Goal: Task Accomplishment & Management: Complete application form

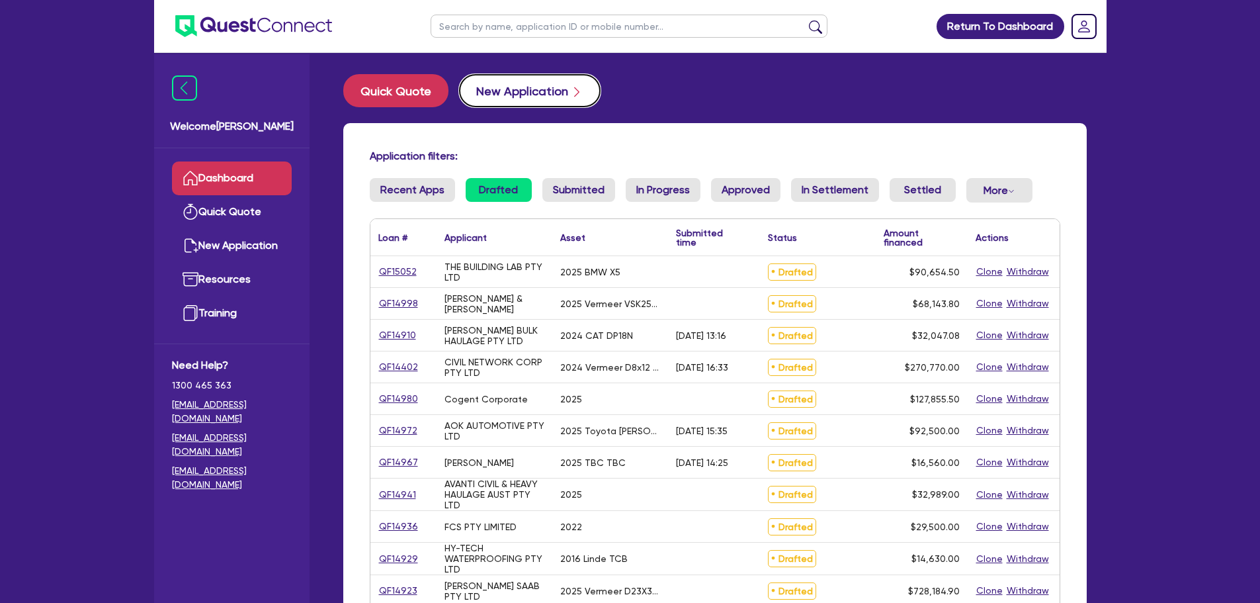
click at [471, 94] on button "New Application" at bounding box center [530, 90] width 142 height 33
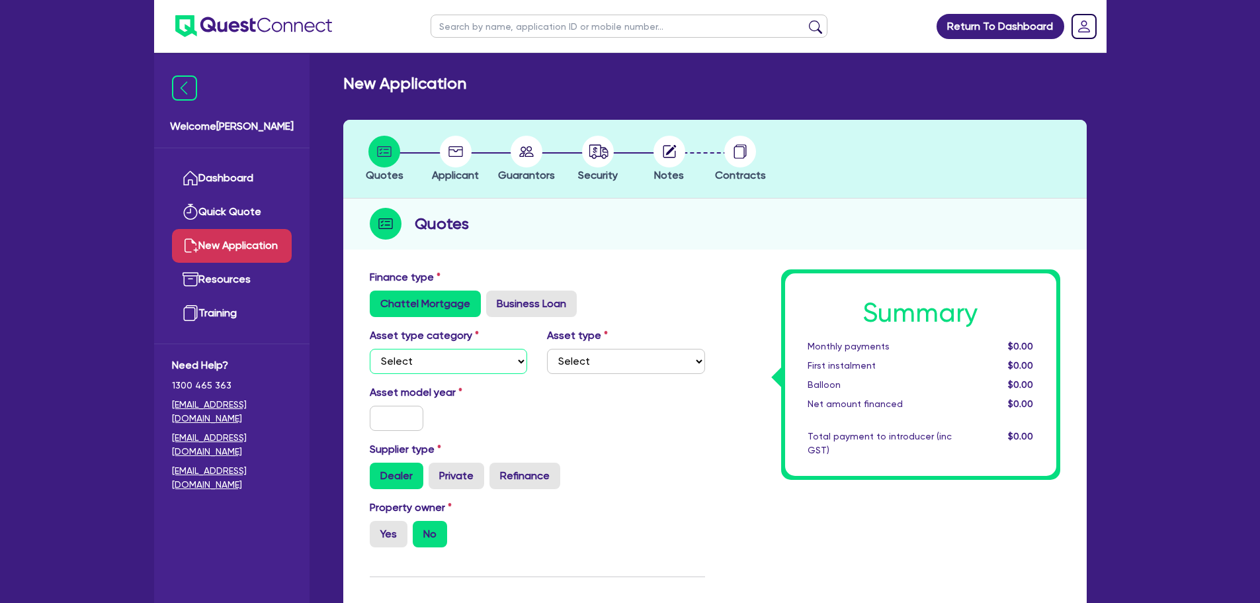
click at [486, 372] on select "Select Cars and light trucks Primary assets Secondary assets Tertiary assets" at bounding box center [449, 361] width 158 height 25
click at [370, 349] on select "Select Cars and light trucks Primary assets Secondary assets Tertiary assets" at bounding box center [449, 361] width 158 height 25
click at [611, 357] on select "Select Heavy trucks over 4.5 tonne Trailers Bus and coaches Yellow goods and ex…" at bounding box center [626, 361] width 158 height 25
click at [458, 382] on div "Asset type category Select Cars and light trucks Primary assets Secondary asset…" at bounding box center [537, 355] width 355 height 57
click at [465, 357] on select "Select Cars and light trucks Primary assets Secondary assets Tertiary assets" at bounding box center [449, 361] width 158 height 25
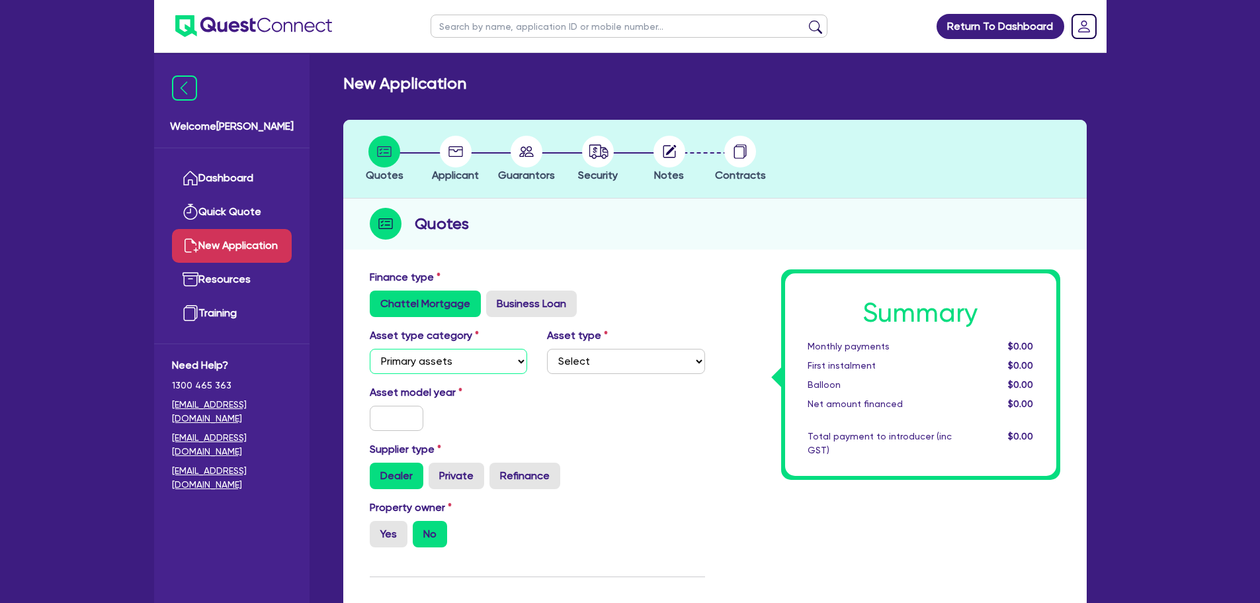
select select "CARS_AND_LIGHT_TRUCKS"
click at [370, 349] on select "Select Cars and light trucks Primary assets Secondary assets Tertiary assets" at bounding box center [449, 361] width 158 height 25
click at [610, 361] on select "Select Passenger vehicles Vans and utes Light trucks up to 4.5 tonne" at bounding box center [626, 361] width 158 height 25
click at [547, 349] on select "Select Passenger vehicles Vans and utes Light trucks up to 4.5 tonne" at bounding box center [626, 361] width 158 height 25
click at [380, 417] on input "text" at bounding box center [397, 418] width 54 height 25
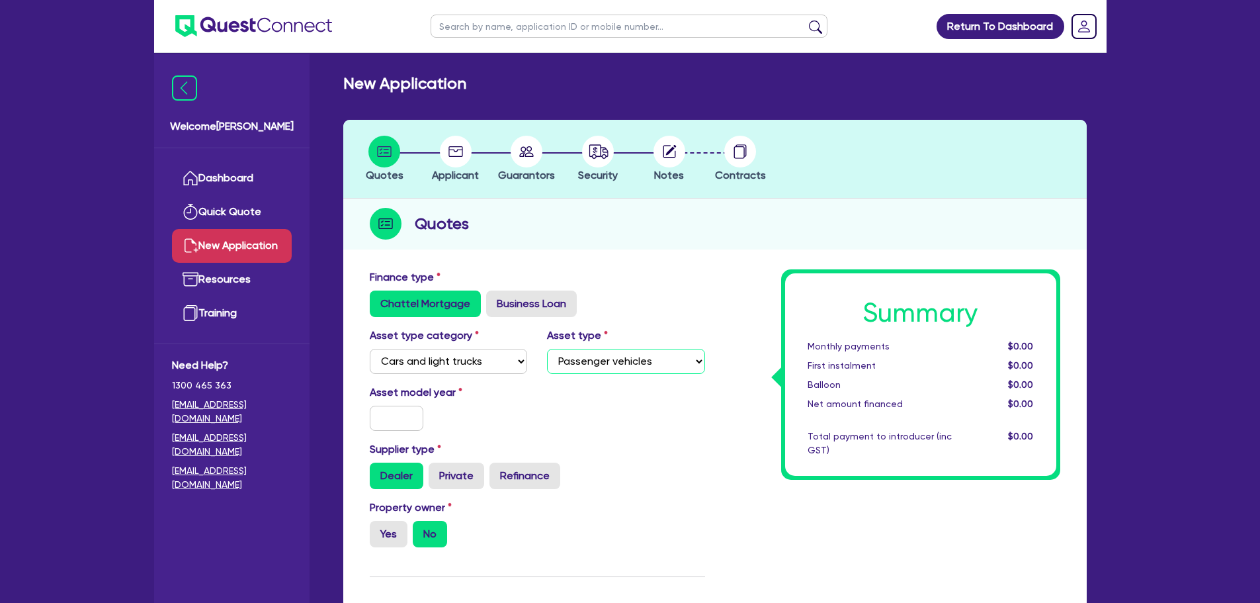
click at [620, 366] on select "Select Passenger vehicles Vans and utes Light trucks up to 4.5 tonne" at bounding box center [626, 361] width 158 height 25
select select "VANS_AND_UTES"
click at [547, 349] on select "Select Passenger vehicles Vans and utes Light trucks up to 4.5 tonne" at bounding box center [626, 361] width 158 height 25
click at [385, 424] on input "text" at bounding box center [397, 418] width 54 height 25
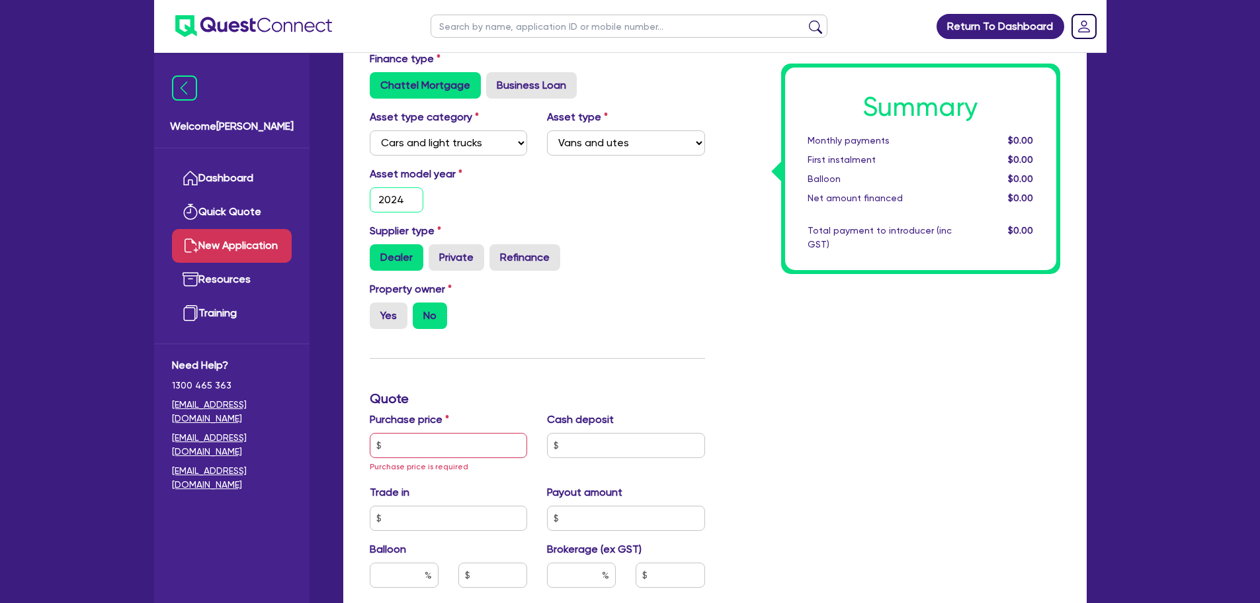
scroll to position [331, 0]
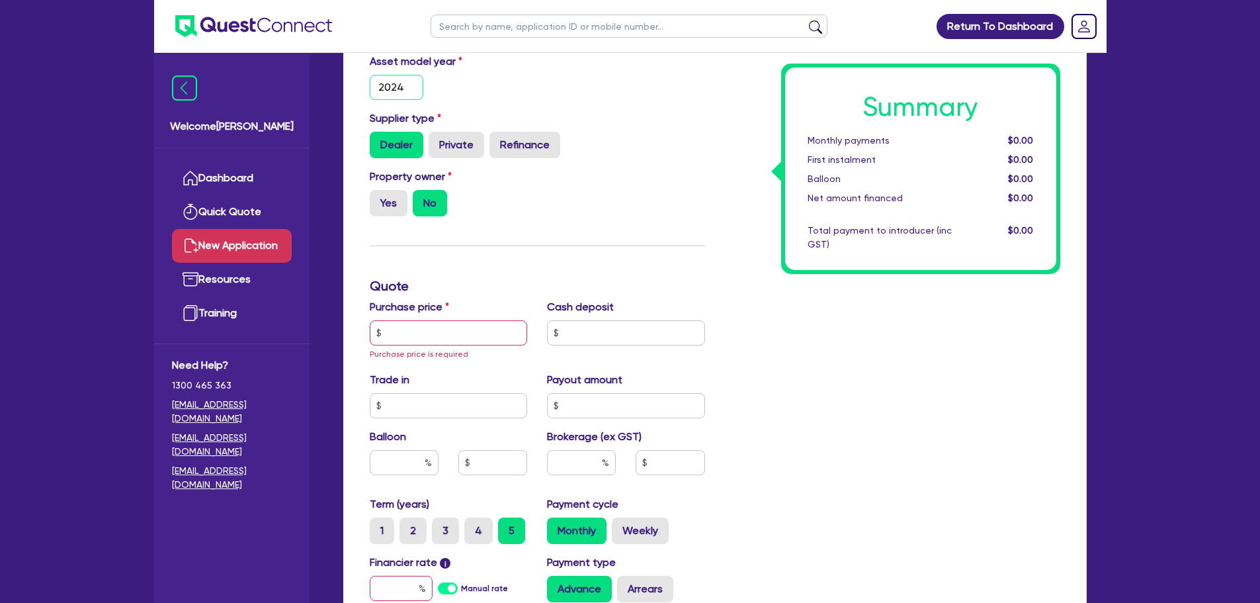
type input "2024"
click at [466, 329] on input "text" at bounding box center [449, 332] width 158 height 25
click at [416, 332] on input "text" at bounding box center [449, 332] width 158 height 25
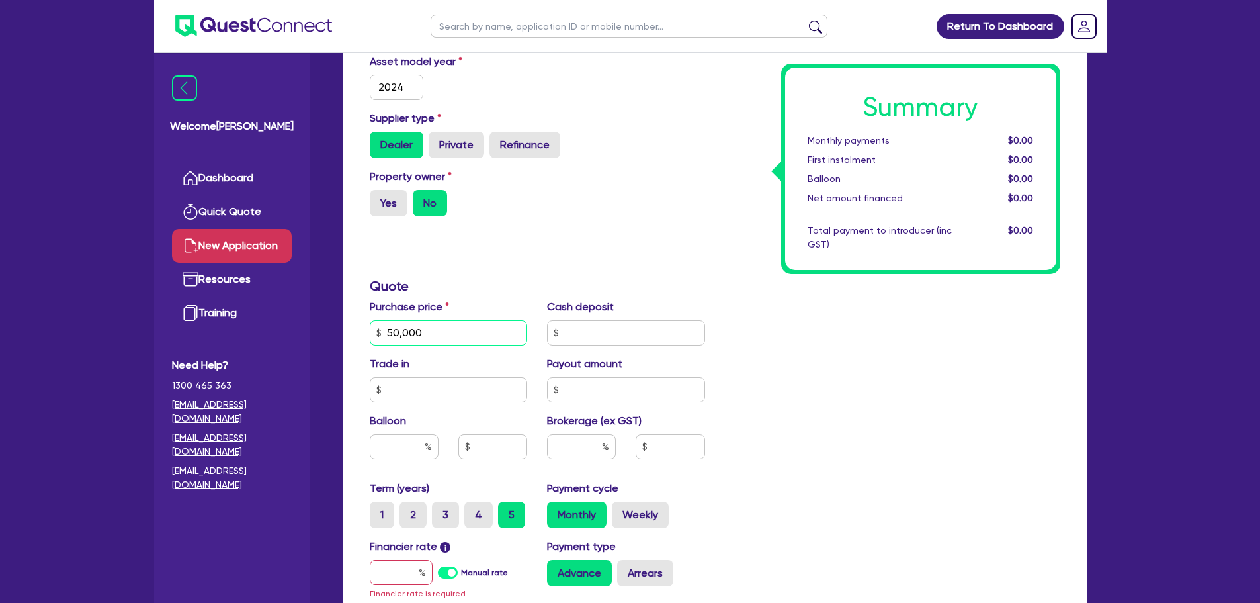
scroll to position [397, 0]
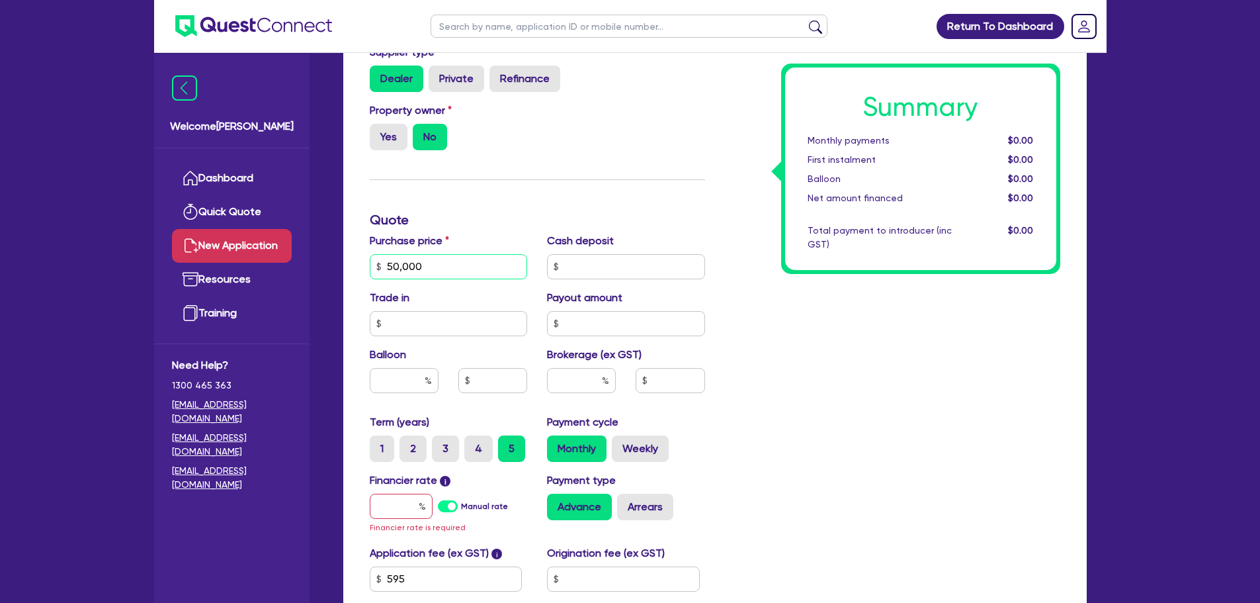
type input "50,000"
click at [568, 374] on input "text" at bounding box center [581, 380] width 69 height 25
type input "6"
click at [411, 503] on input "text" at bounding box center [401, 505] width 63 height 25
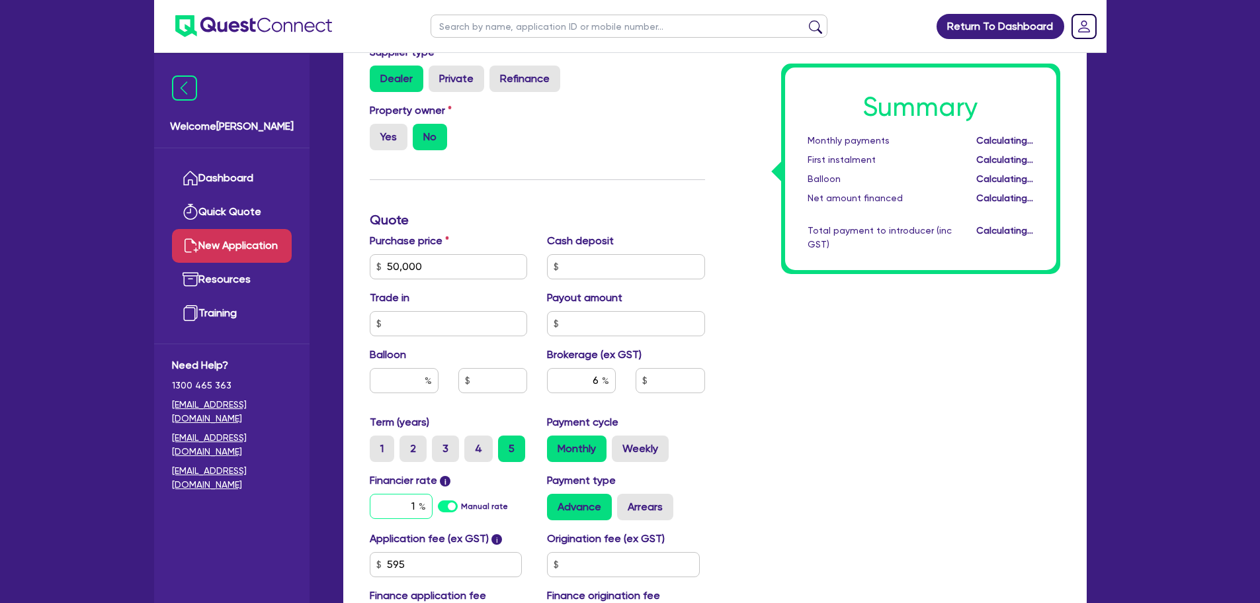
type input "17"
type input "3,039.27"
click at [401, 505] on input "1.95" at bounding box center [401, 505] width 63 height 25
type input "17.95"
click at [797, 460] on div "Summary Monthly payments $922.26 First instalment $922.26 Balloon $0.00 Net amo…" at bounding box center [892, 258] width 355 height 773
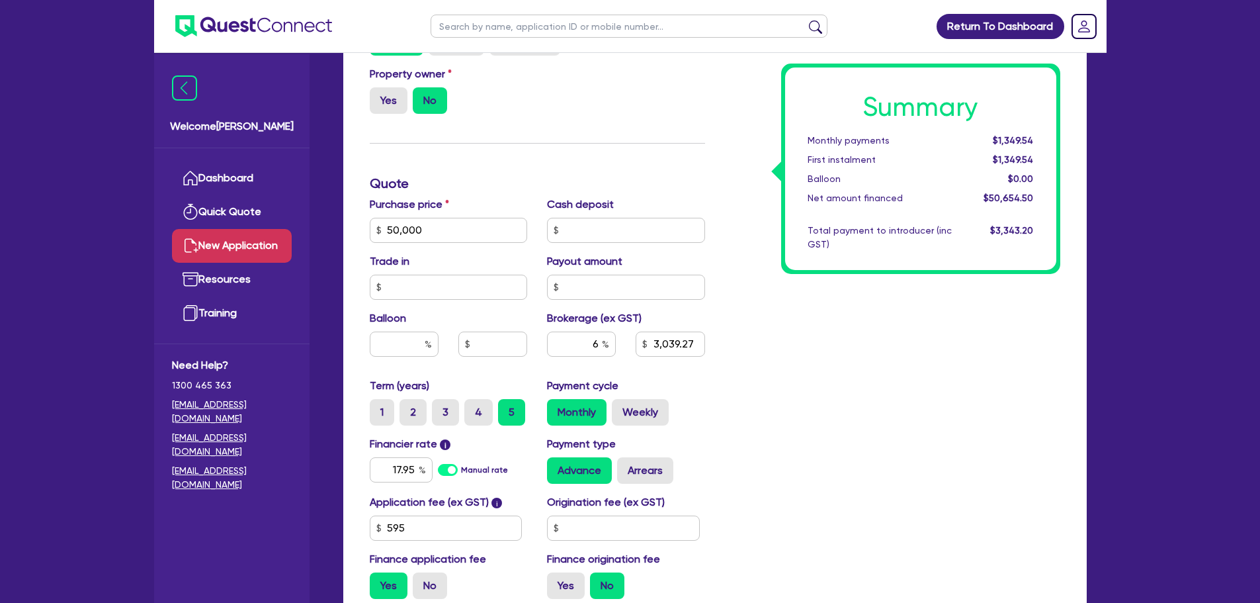
scroll to position [463, 0]
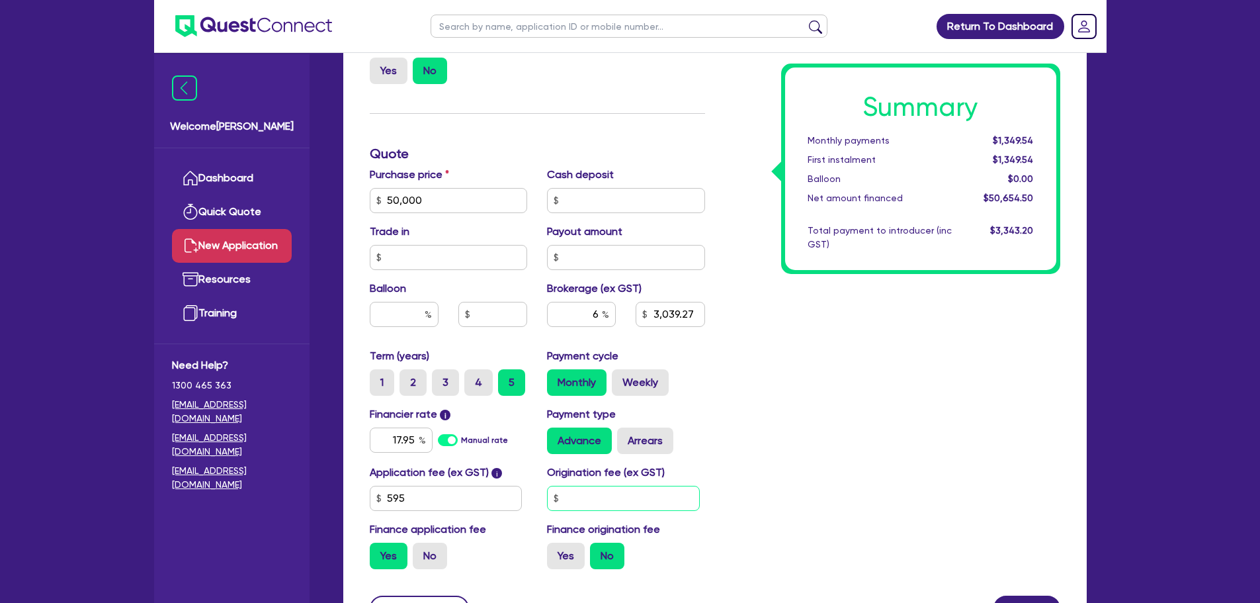
click at [585, 490] on input "text" at bounding box center [623, 498] width 153 height 25
click at [759, 415] on div "Summary Monthly payments $1,349.54 First instalment $1,349.54 Balloon $0.00 Net…" at bounding box center [892, 192] width 355 height 773
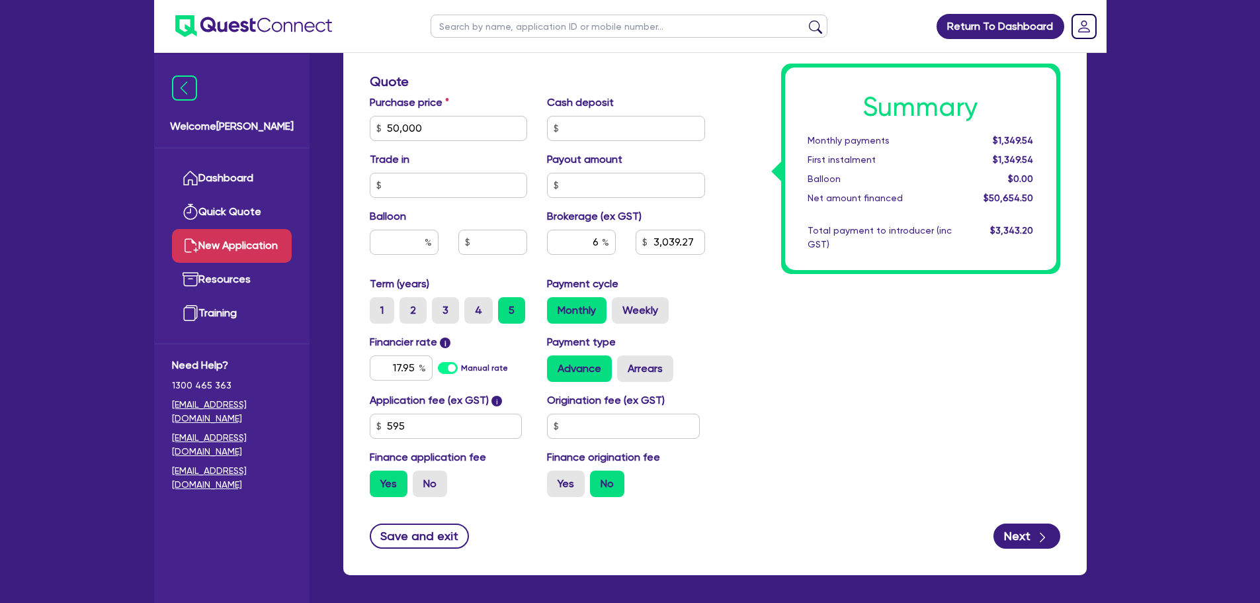
scroll to position [588, 0]
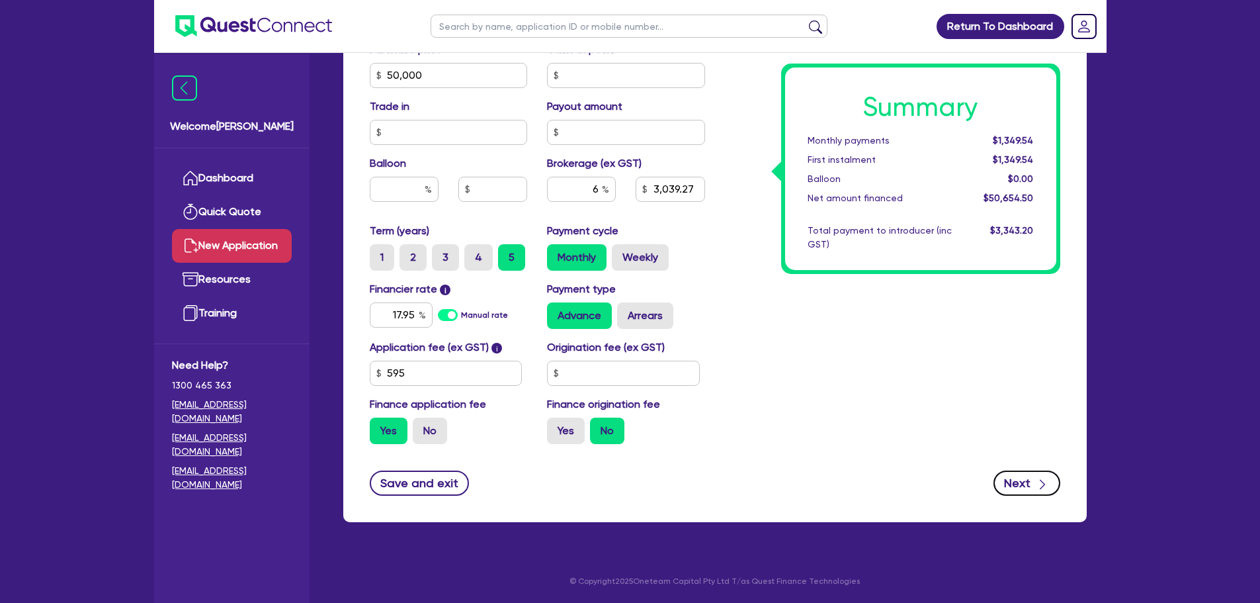
click at [1011, 473] on button "Next" at bounding box center [1027, 482] width 67 height 25
type input "3,039.27"
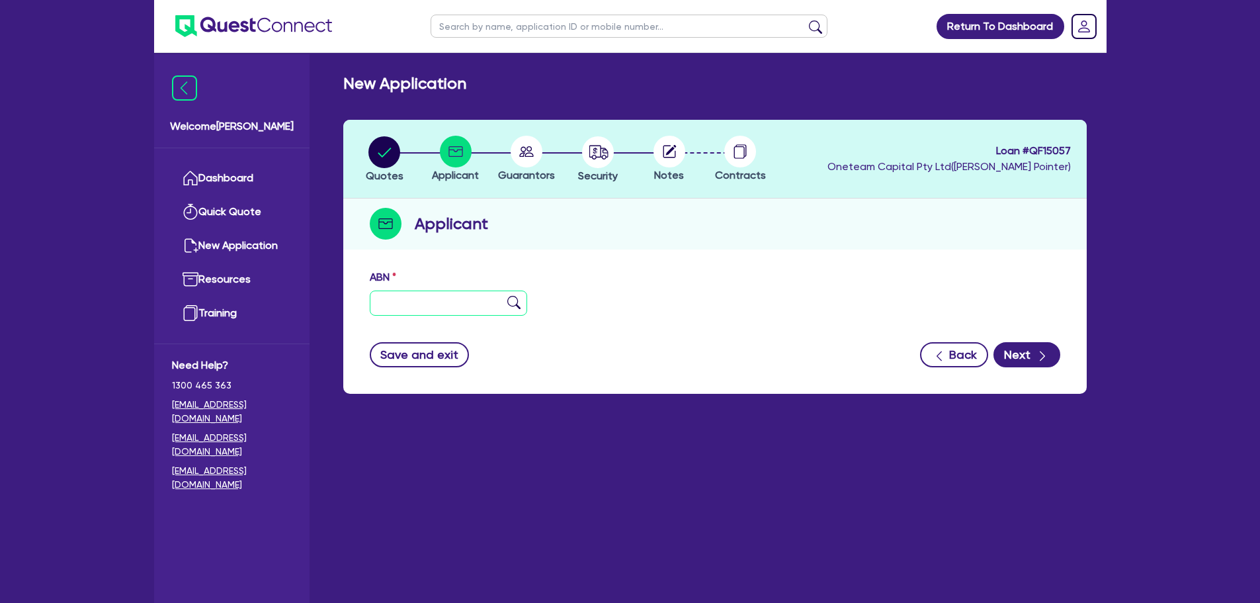
click at [439, 304] on input "text" at bounding box center [449, 302] width 158 height 25
click at [400, 308] on input "text" at bounding box center [449, 302] width 158 height 25
paste input "37 752 598 024"
type input "37 752 598 024"
click at [511, 300] on img at bounding box center [513, 302] width 13 height 13
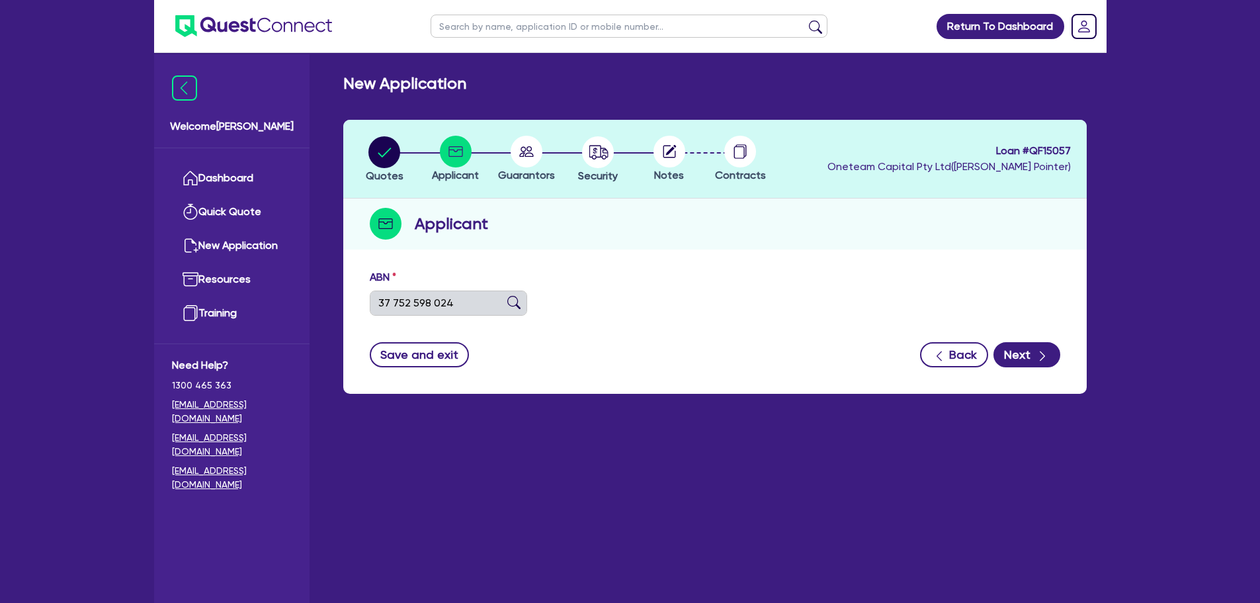
type input "[PERSON_NAME], FAAFETAI ANGEL"
select select "SOLE_TRADER"
type input "18/12/2024"
type input "01/04/2025"
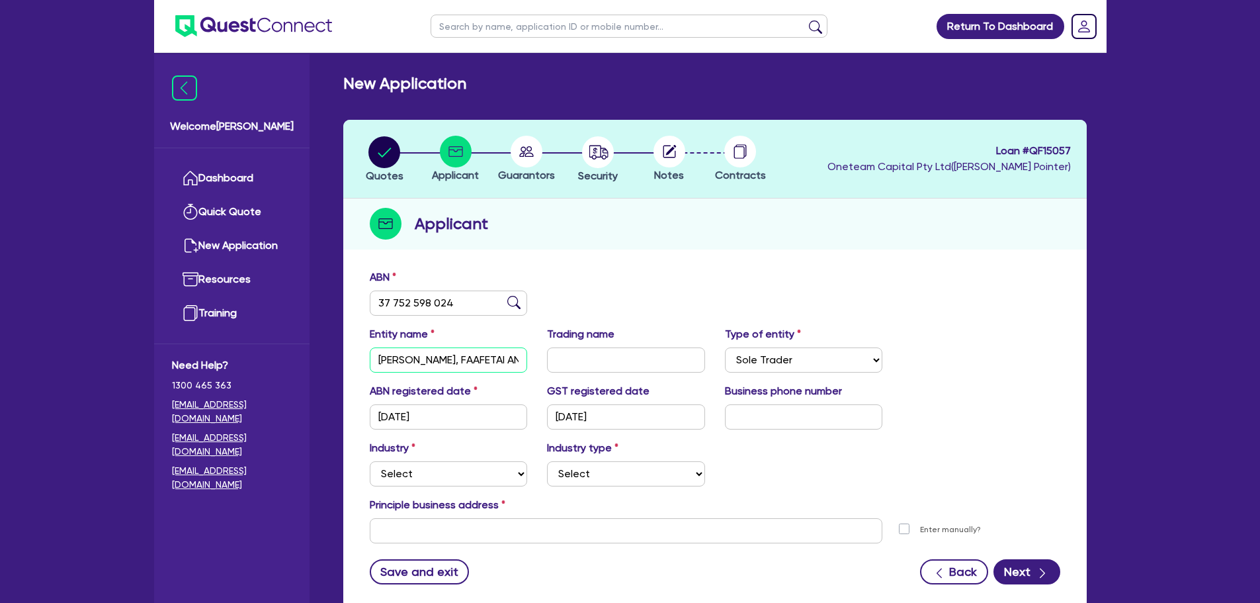
click at [434, 364] on input "[PERSON_NAME], FAAFETAI ANGEL" at bounding box center [449, 359] width 158 height 25
click at [607, 363] on input "text" at bounding box center [626, 359] width 158 height 25
paste input "[PERSON_NAME], FAAFETAI ANGEL"
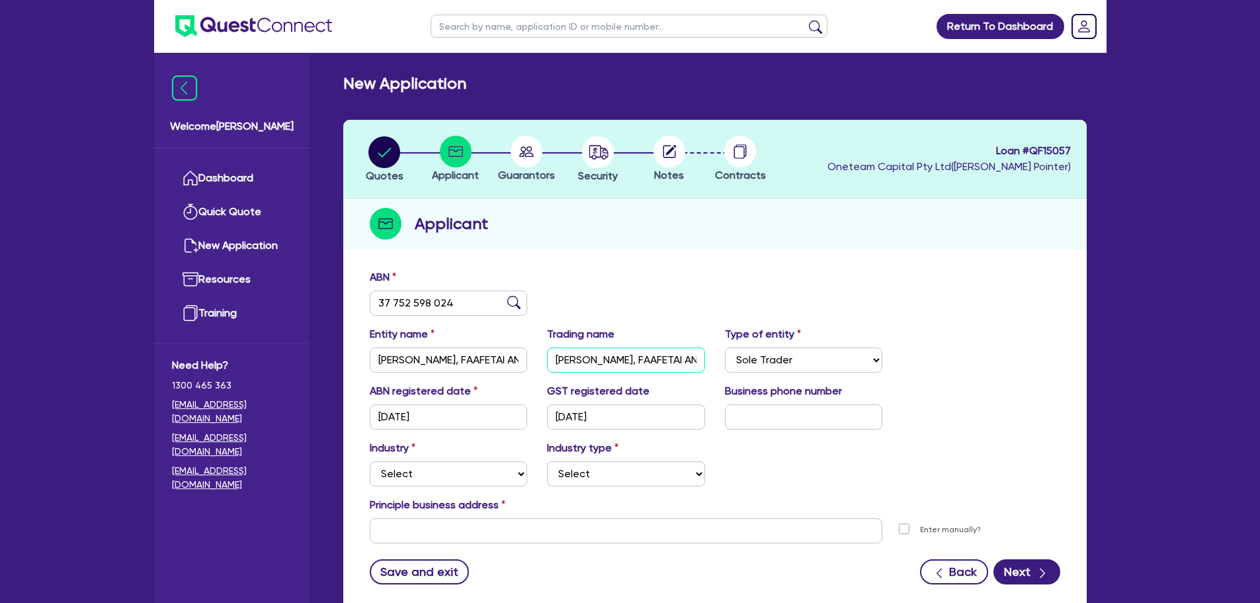
type input "[PERSON_NAME], FAAFETAI ANGEL"
click at [712, 284] on div "ABN 37 752 598 024" at bounding box center [715, 297] width 710 height 57
click at [736, 418] on input "text" at bounding box center [804, 416] width 158 height 25
click at [801, 424] on input "text" at bounding box center [804, 416] width 158 height 25
paste input "4 5040 4415"
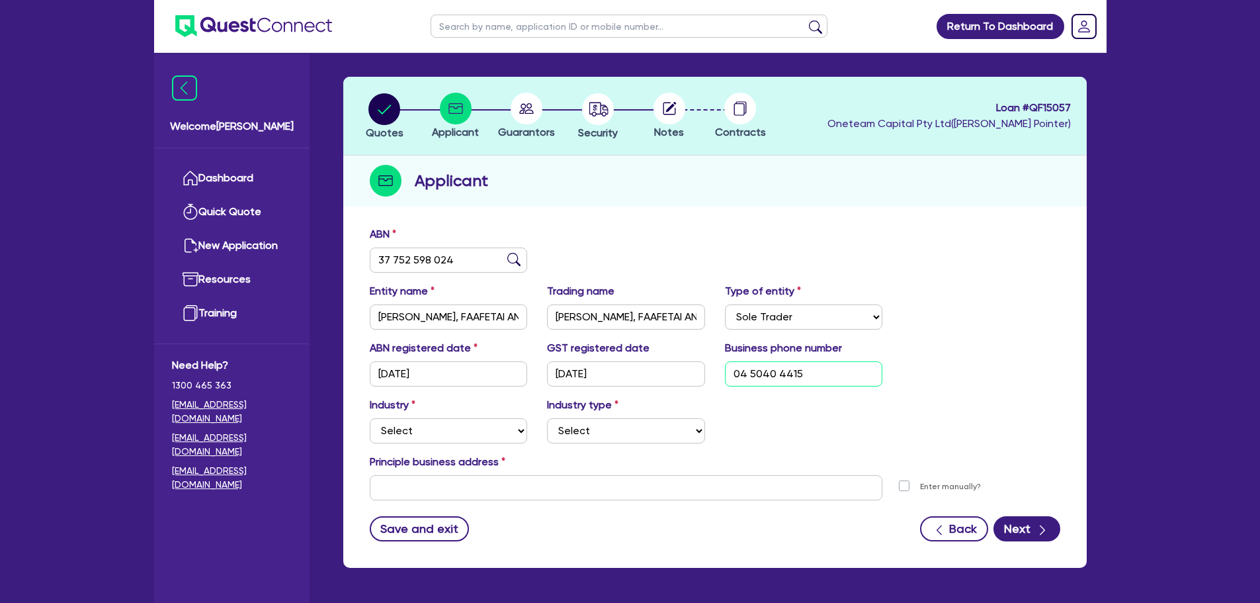
scroll to position [66, 0]
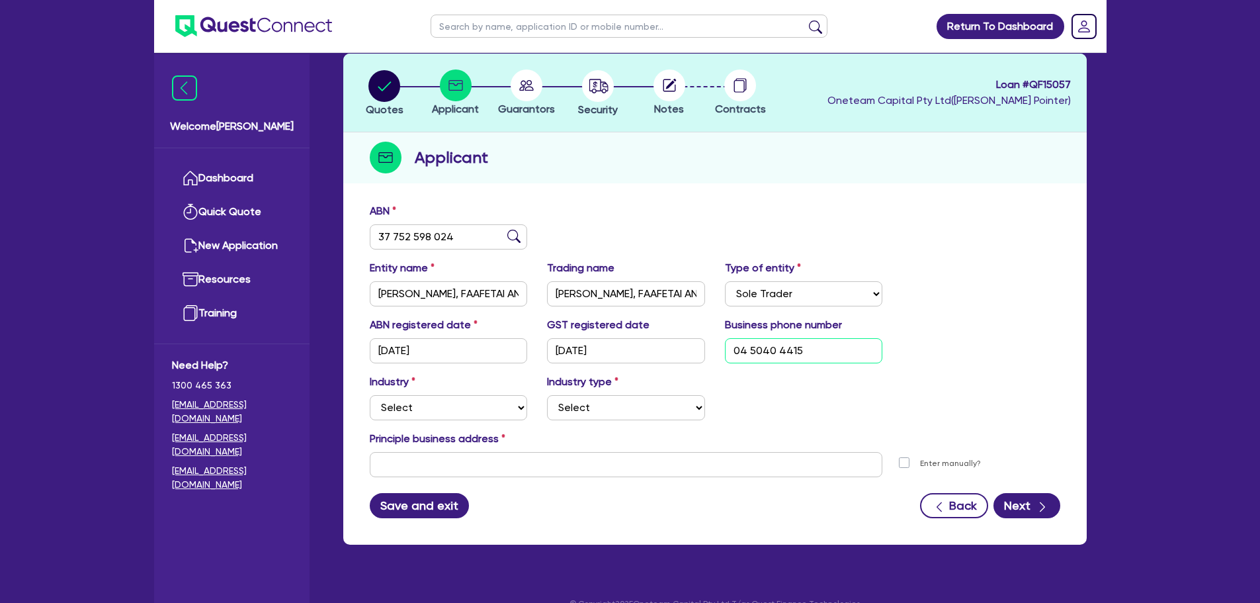
type input "04 5040 4415"
click at [437, 509] on button "Save and exit" at bounding box center [420, 505] width 100 height 25
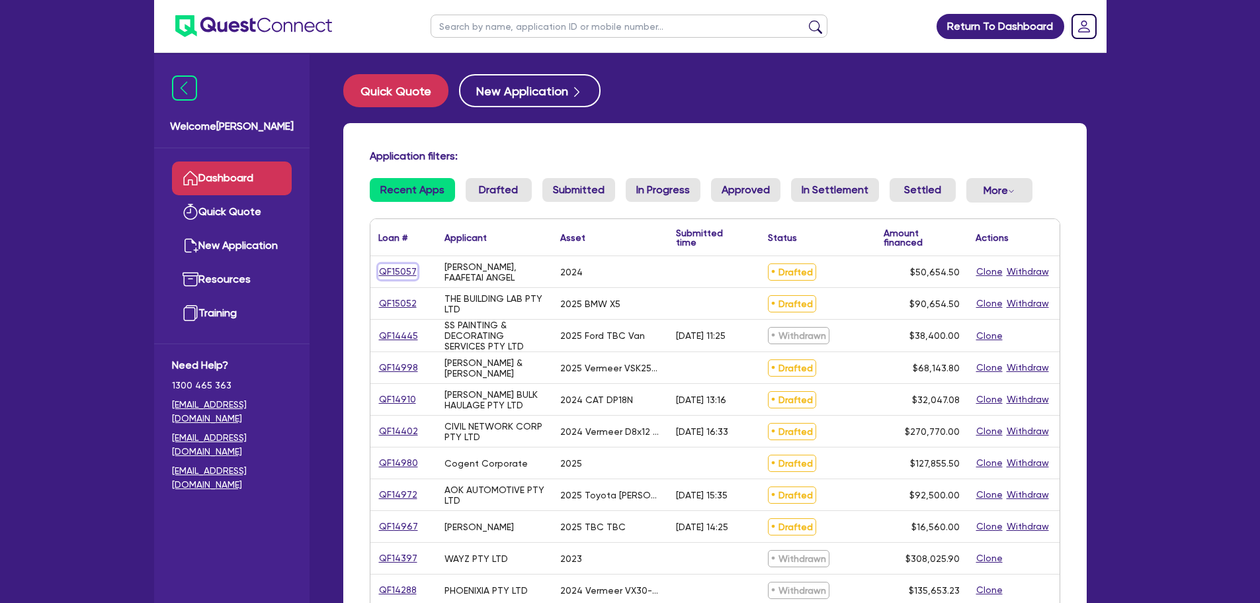
click at [393, 269] on link "QF15057" at bounding box center [397, 271] width 39 height 15
select select "CARS_AND_LIGHT_TRUCKS"
select select "VANS_AND_UTES"
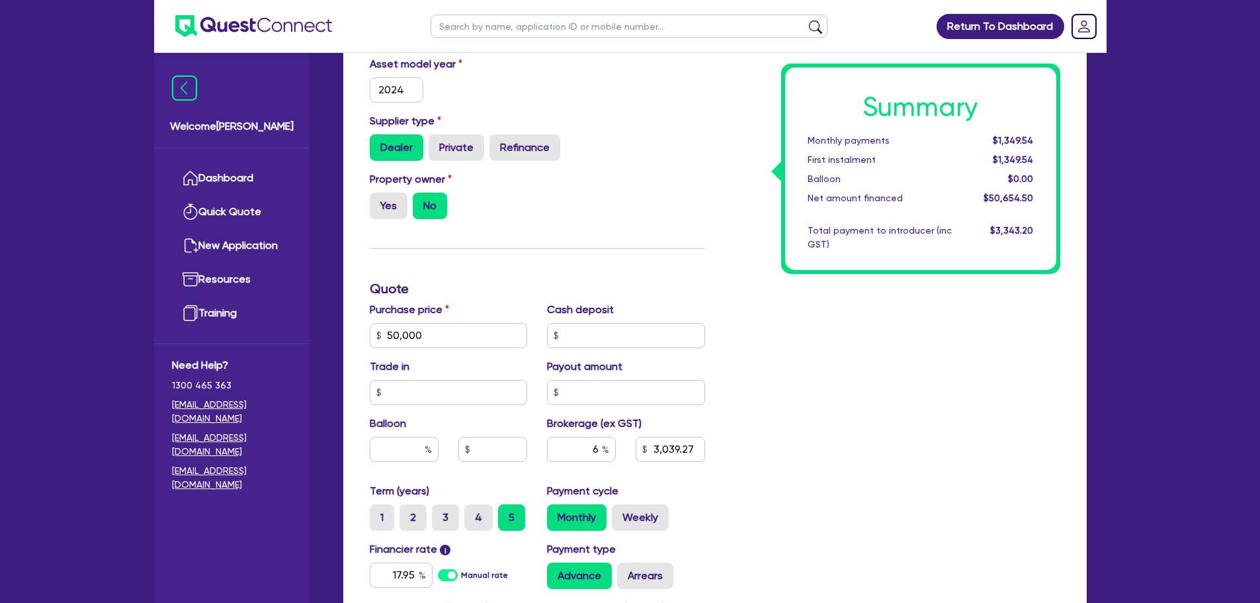
scroll to position [529, 0]
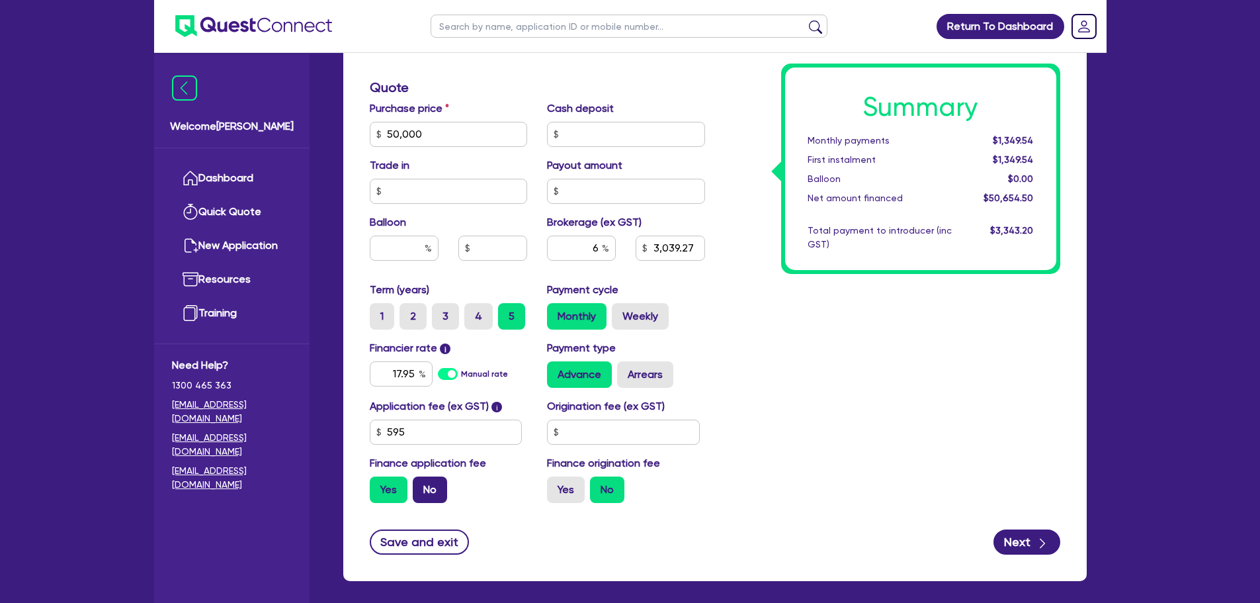
click at [421, 492] on label "No" at bounding box center [430, 489] width 34 height 26
click at [421, 485] on input "No" at bounding box center [417, 480] width 9 height 9
radio input "true"
type input "50,000"
type input "3,039.27"
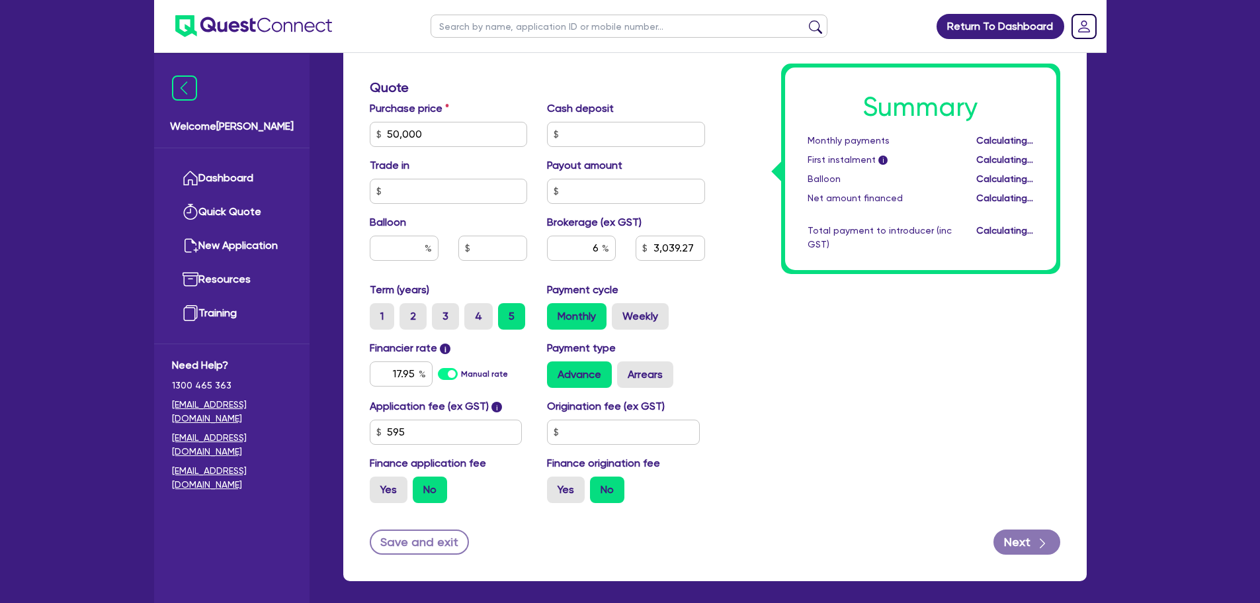
type input "50,000"
type input "3,000"
click at [815, 359] on div "Summary Monthly payments $1,332.10 First instalment i $1,986.60 Balloon $0.00 N…" at bounding box center [892, 126] width 355 height 773
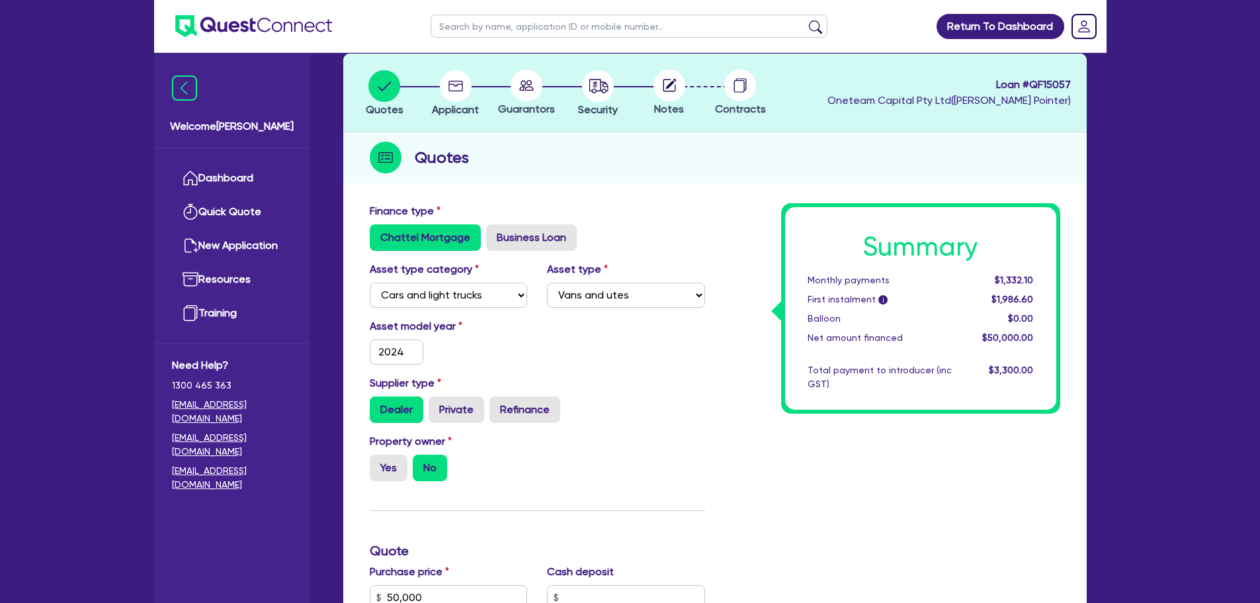
scroll to position [0, 0]
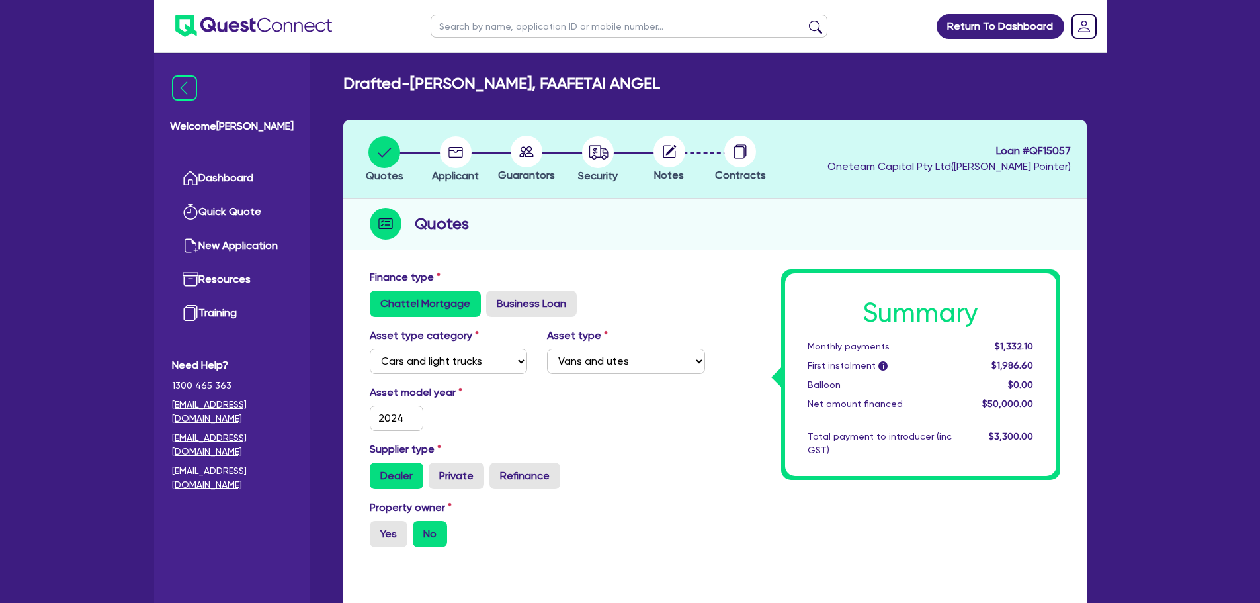
click at [681, 280] on div "Finance type Chattel Mortgage Business Loan" at bounding box center [537, 293] width 355 height 48
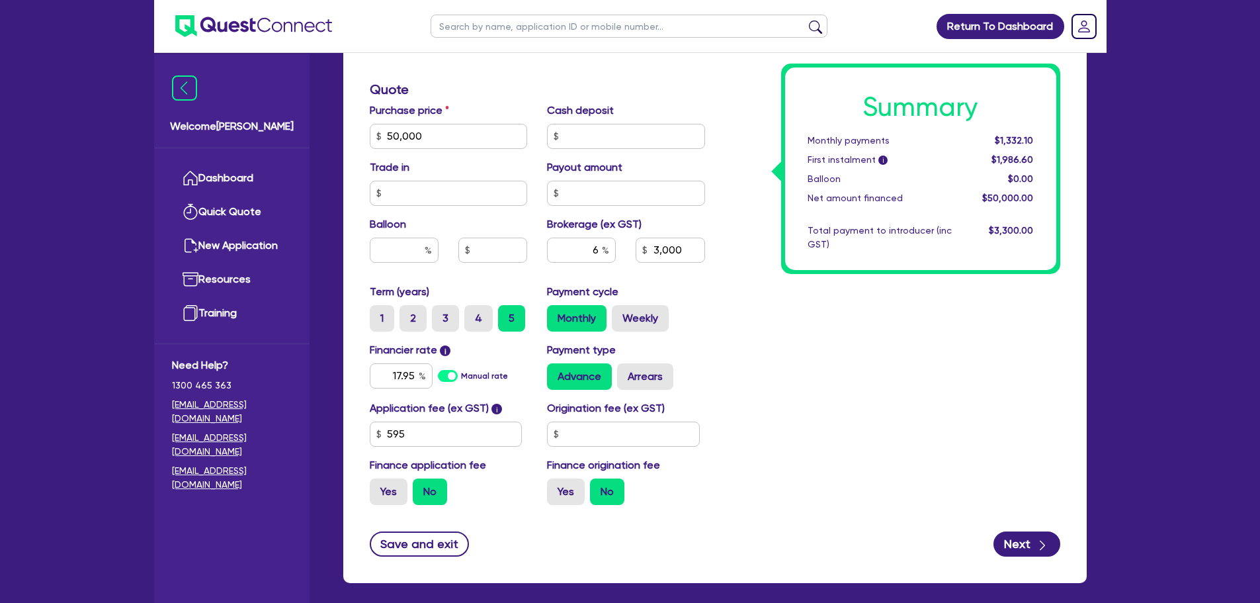
scroll to position [588, 0]
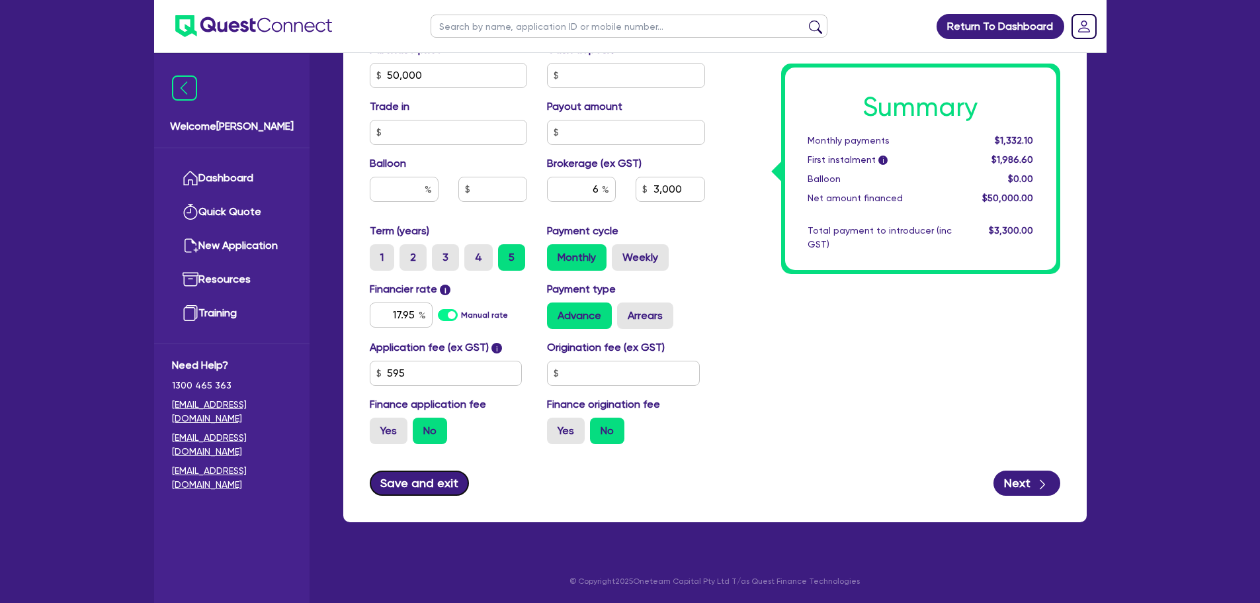
click at [408, 476] on button "Save and exit" at bounding box center [420, 482] width 100 height 25
type input "50,000"
type input "3,000"
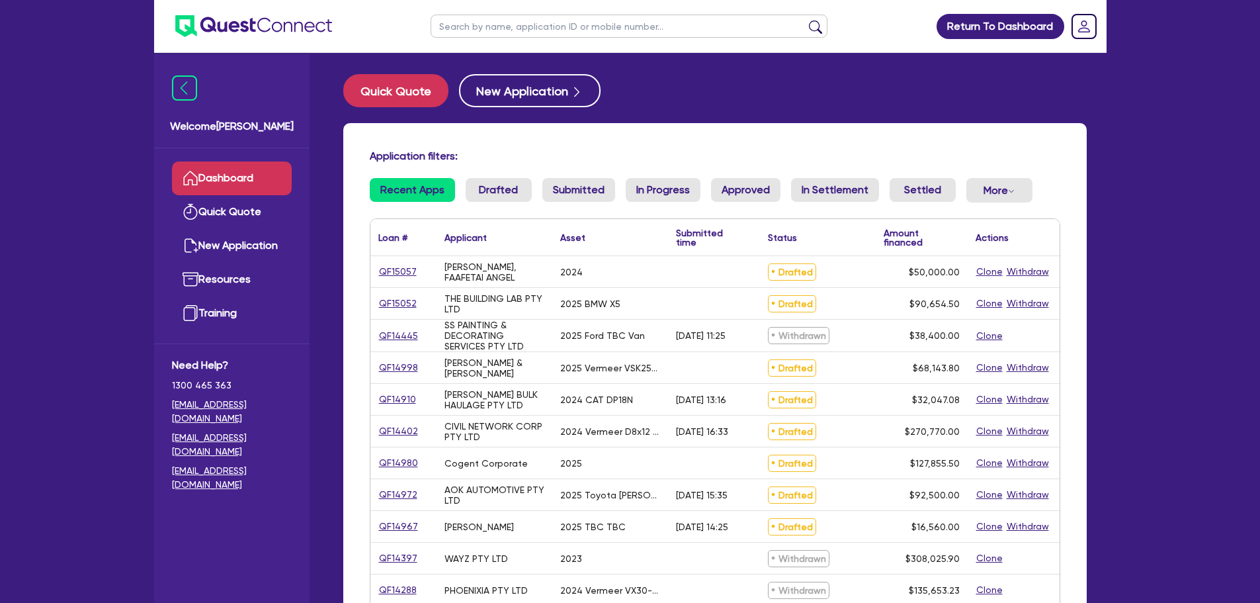
click at [492, 30] on input "text" at bounding box center [629, 26] width 397 height 23
type input "smithers bulk"
click at [805, 20] on button "submit" at bounding box center [815, 29] width 21 height 19
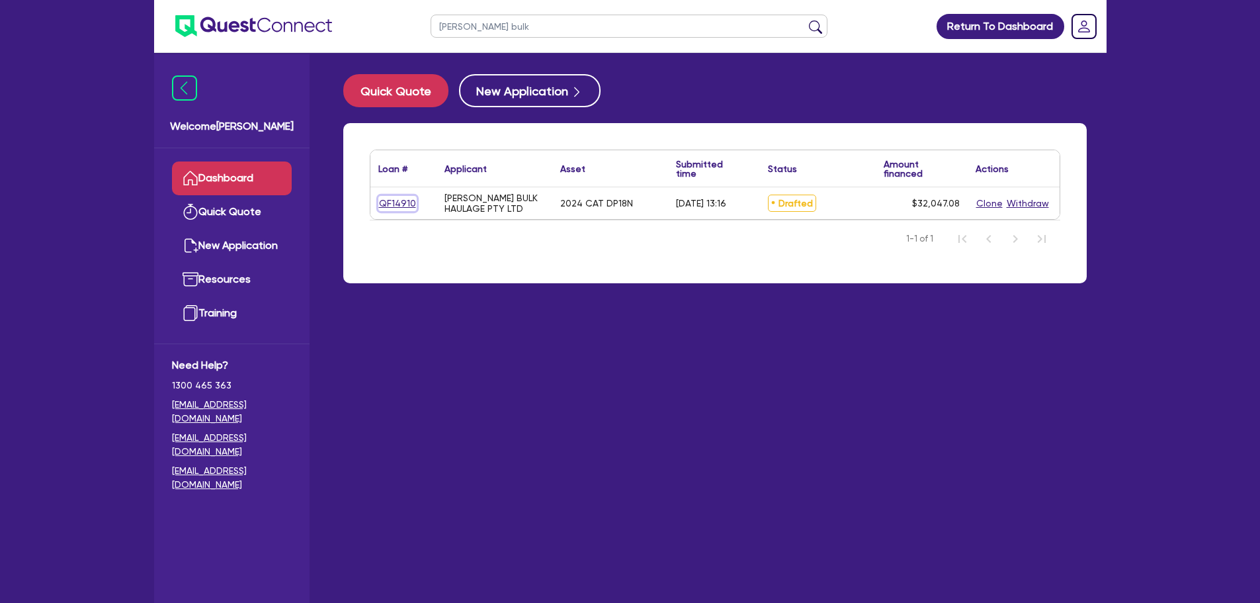
click at [398, 205] on link "QF14910" at bounding box center [397, 203] width 38 height 15
select select "PRIMARY_ASSETS"
select select "FORKLIFTS_AND_WAREHOUSING_EQUIPMENT"
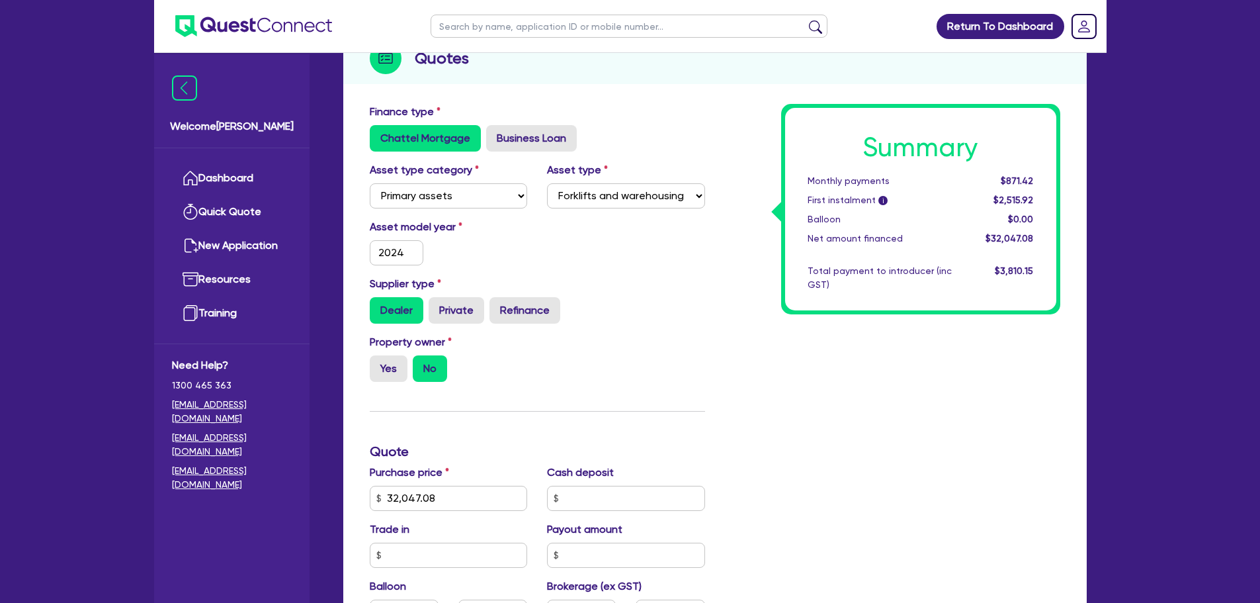
scroll to position [66, 0]
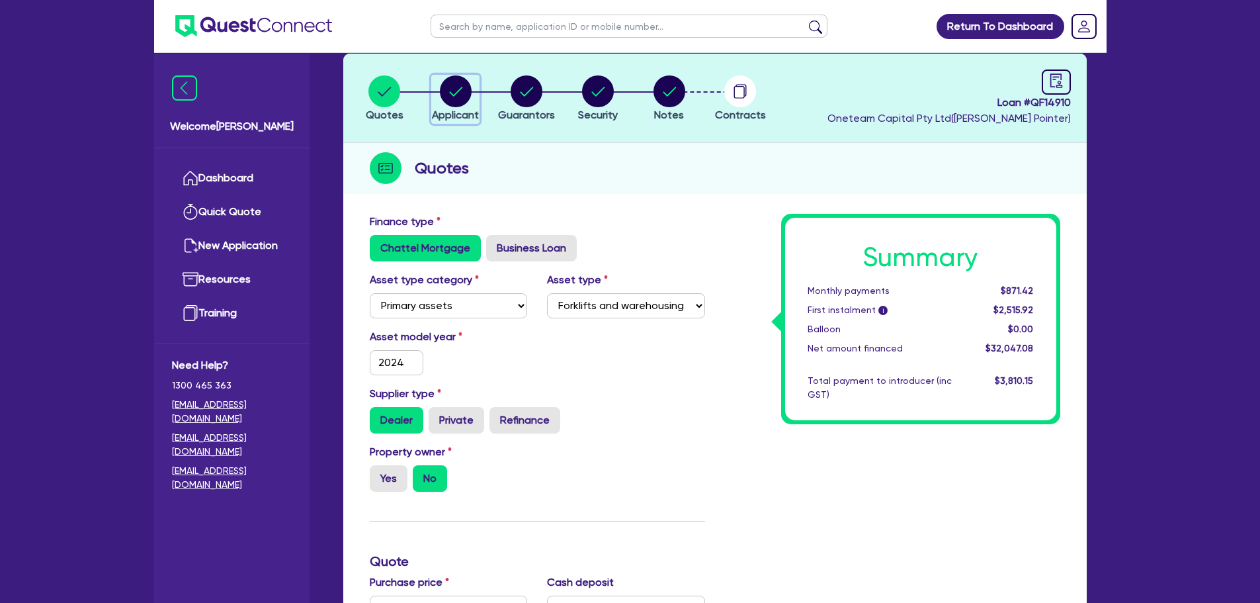
click at [454, 93] on circle "button" at bounding box center [456, 91] width 32 height 32
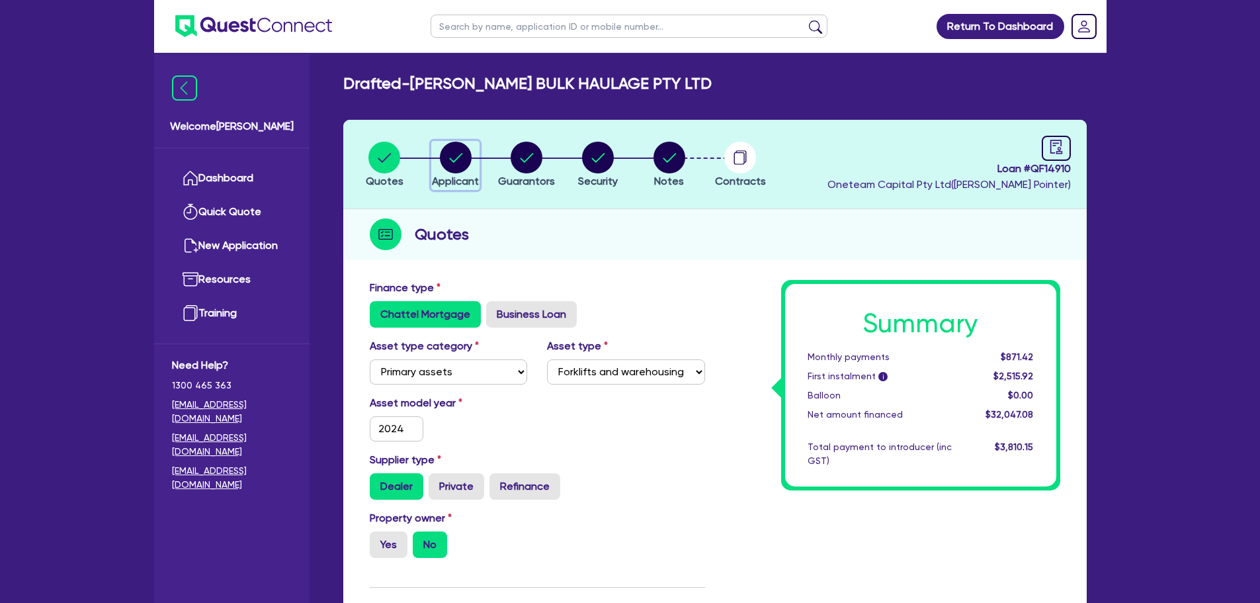
select select "COMPANY"
select select "TRANSPORT_WAREHOUSING"
select select "PASSENGERS_FREIGHT_TRANSPORT"
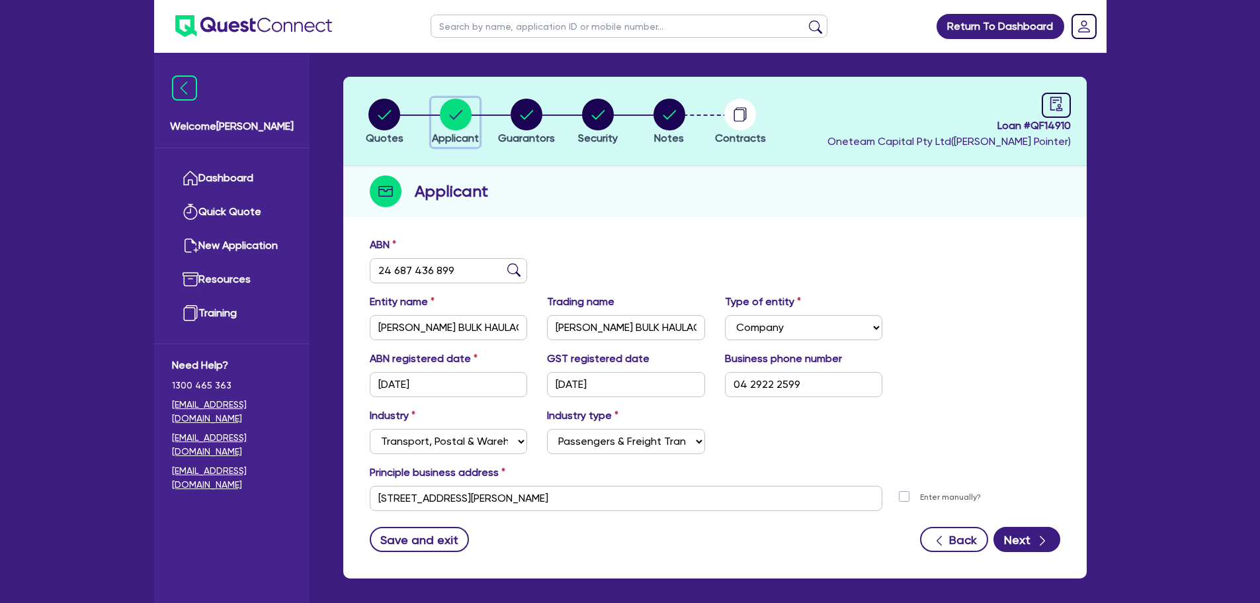
scroll to position [99, 0]
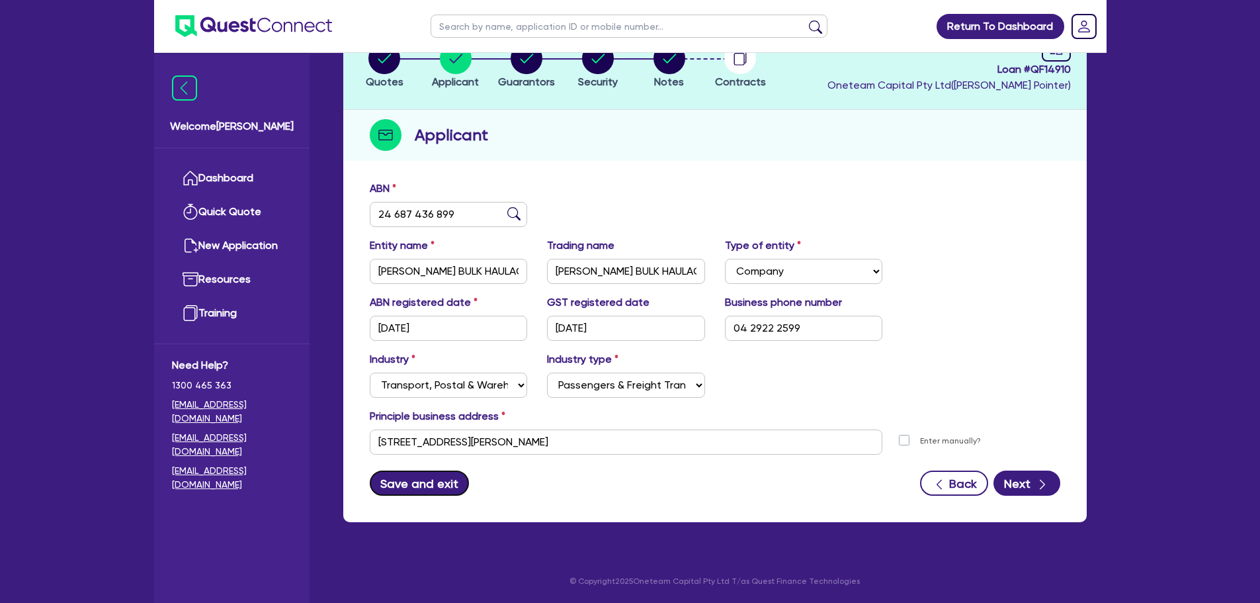
click at [413, 491] on button "Save and exit" at bounding box center [420, 482] width 100 height 25
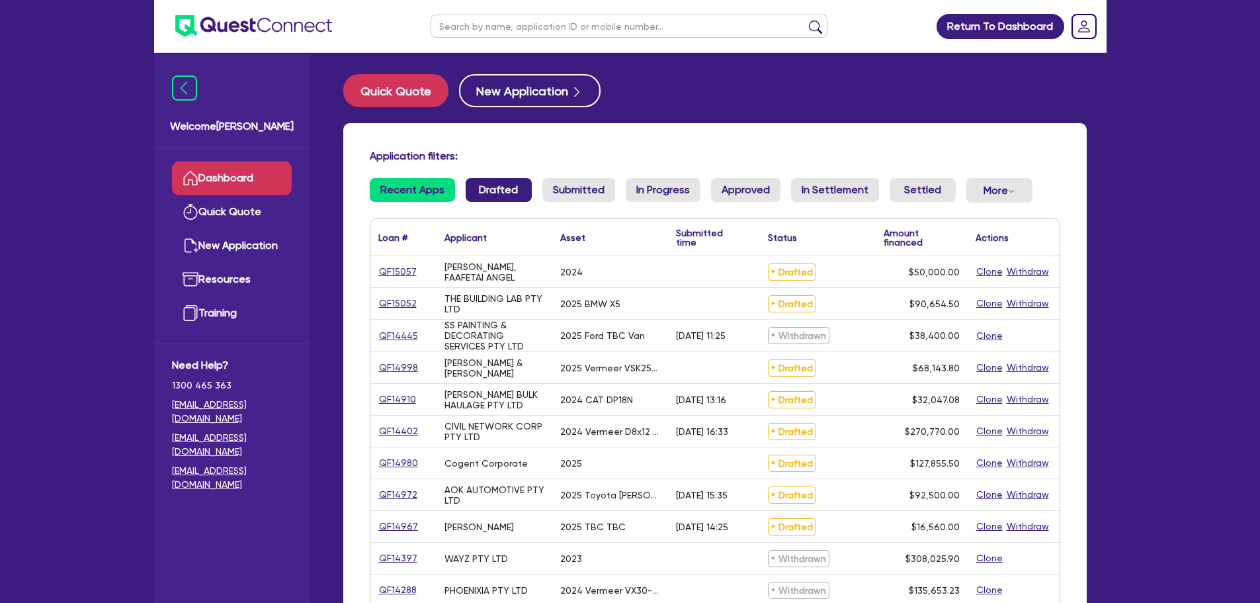
click at [485, 189] on link "Drafted" at bounding box center [499, 190] width 66 height 24
